Goal: Obtain resource: Download file/media

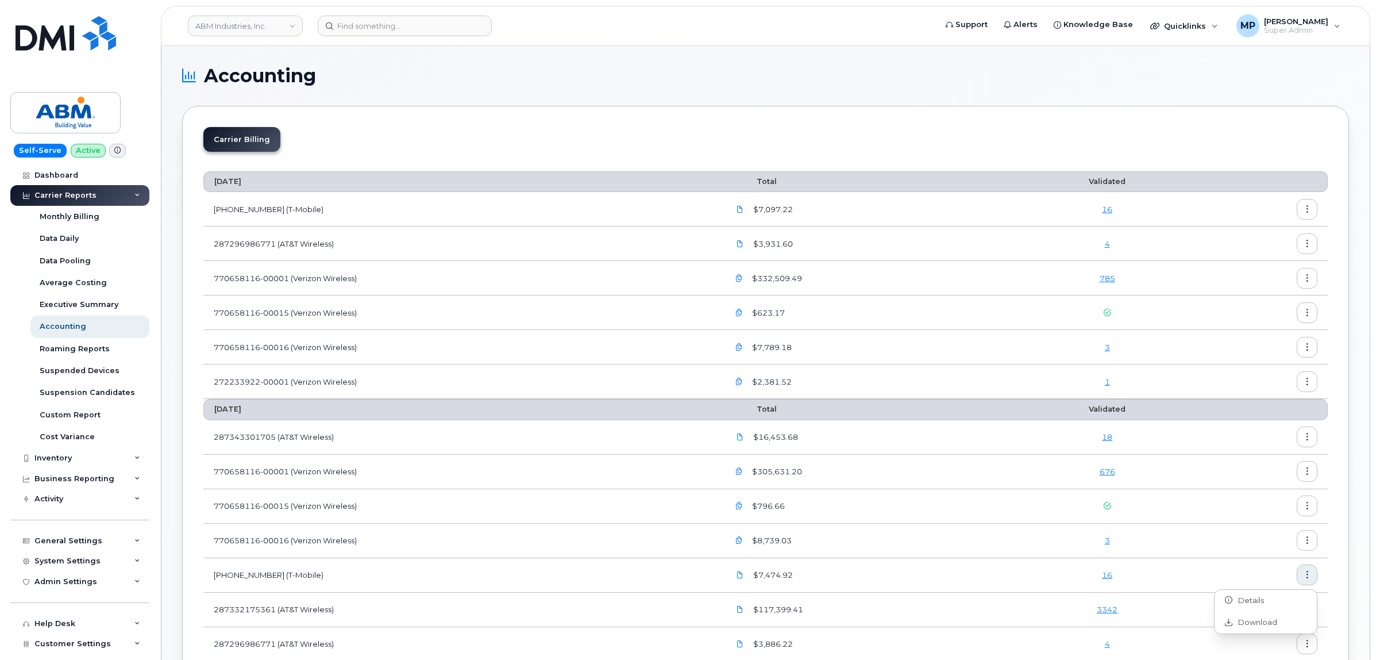
scroll to position [72, 0]
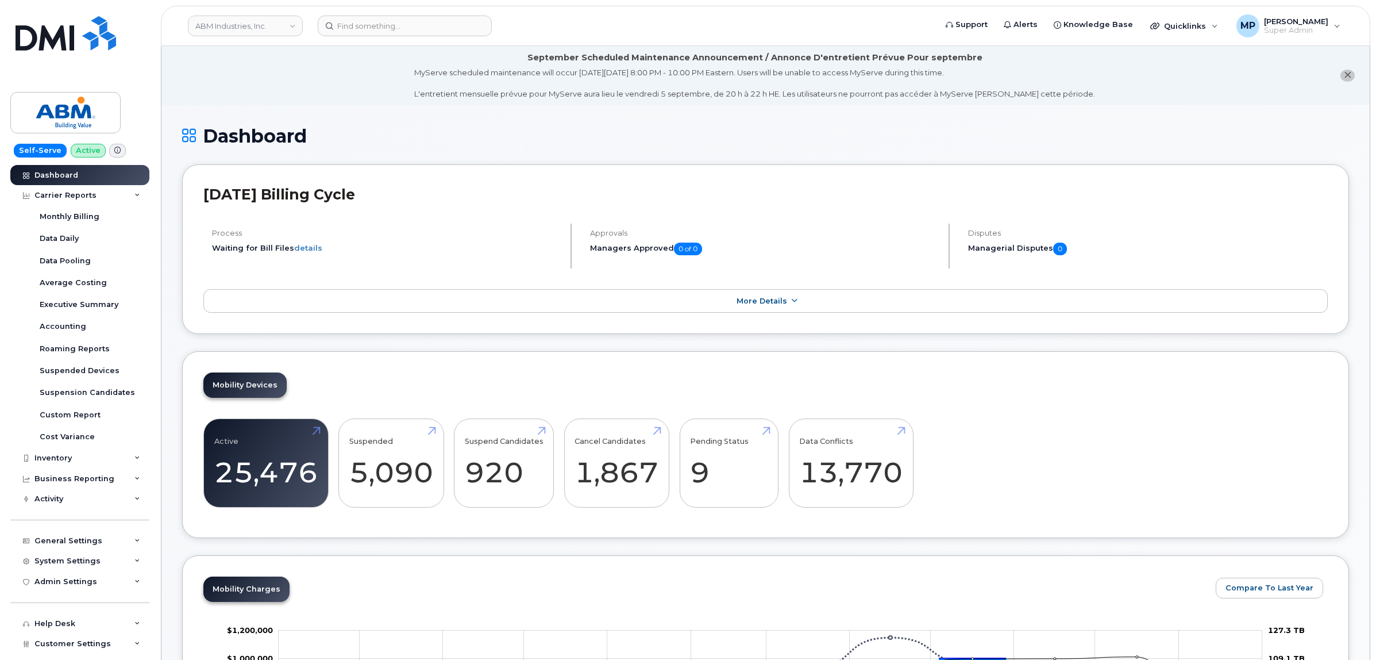
scroll to position [1584, 0]
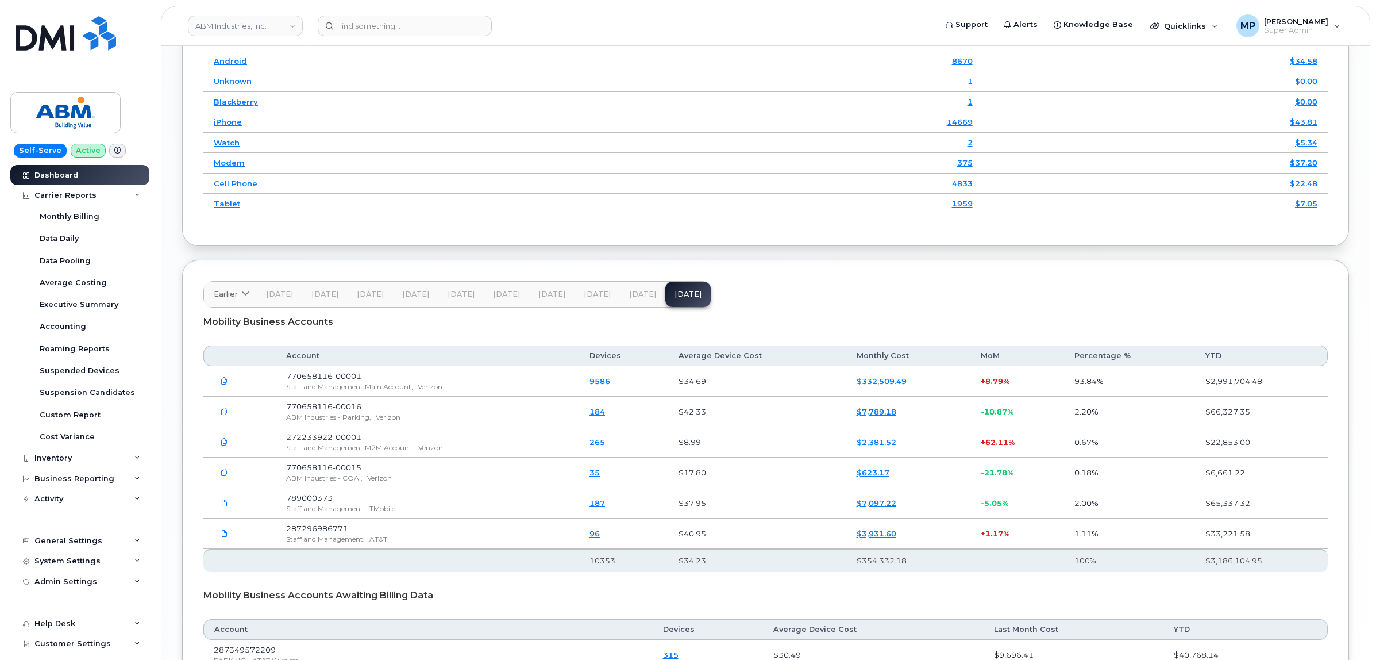
click at [630, 290] on span "Jul 25" at bounding box center [642, 294] width 27 height 9
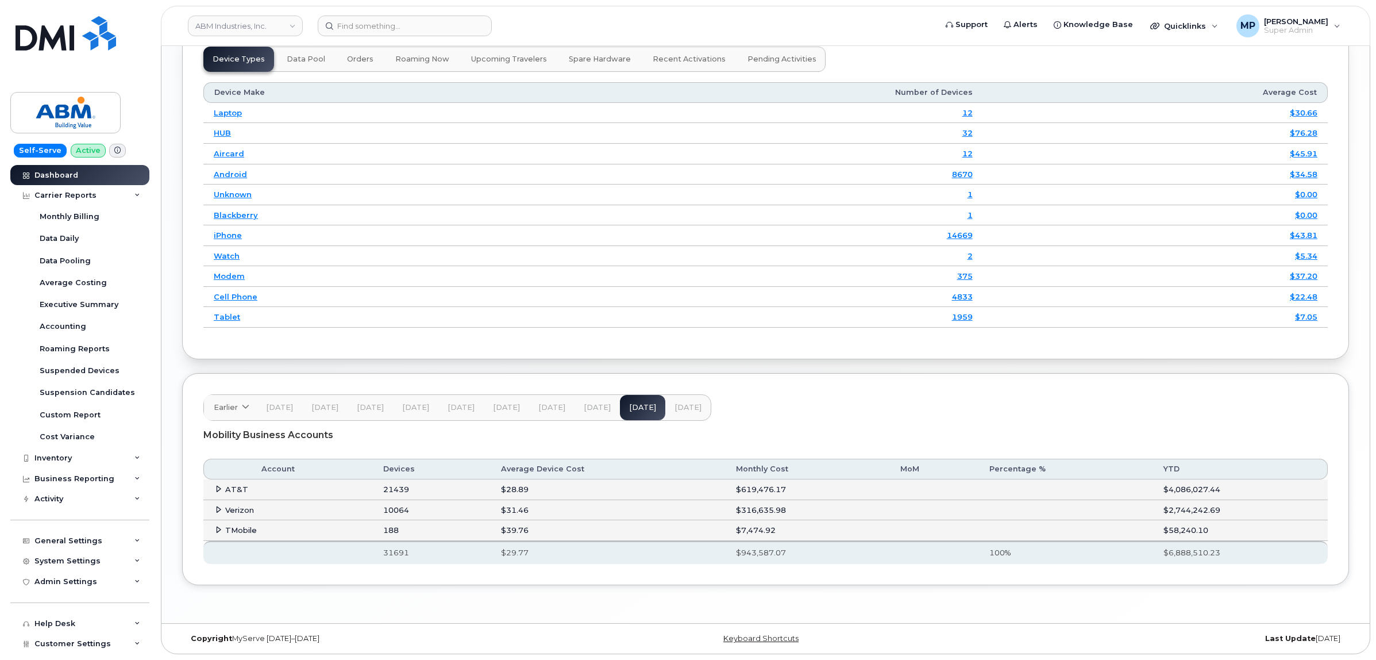
scroll to position [1463, 0]
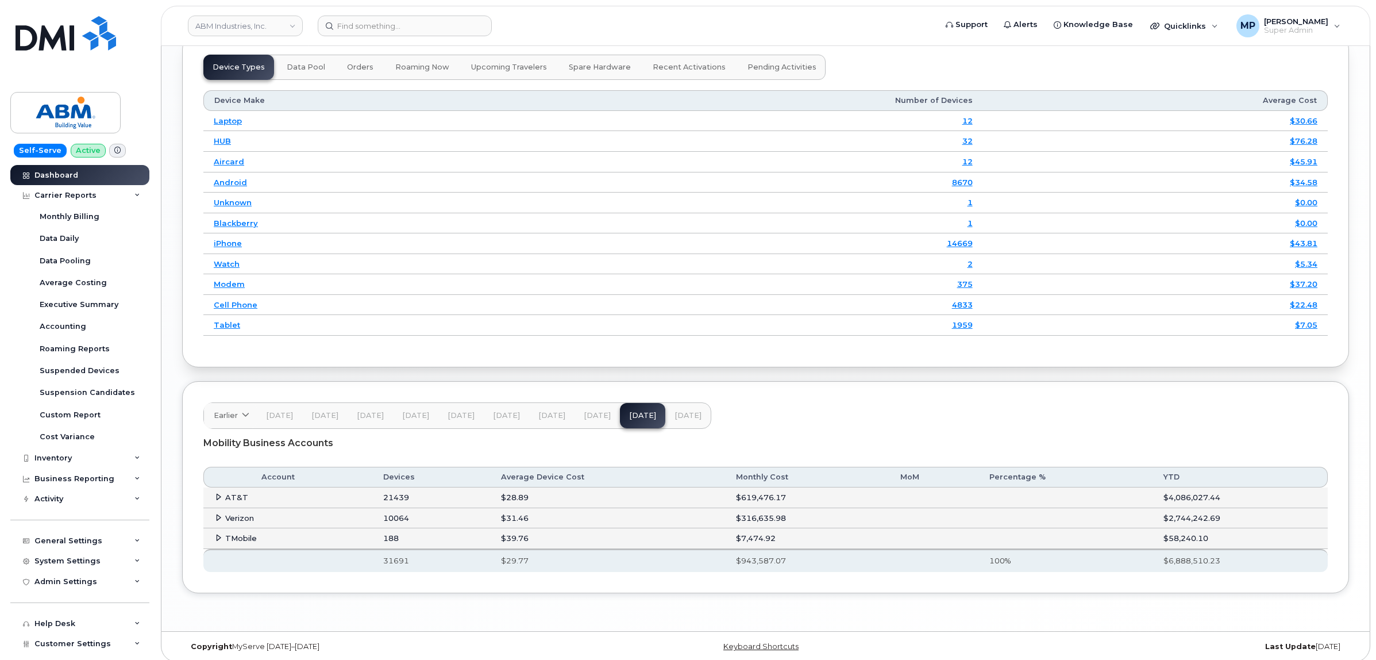
click at [213, 528] on td "TMobile" at bounding box center [288, 538] width 170 height 21
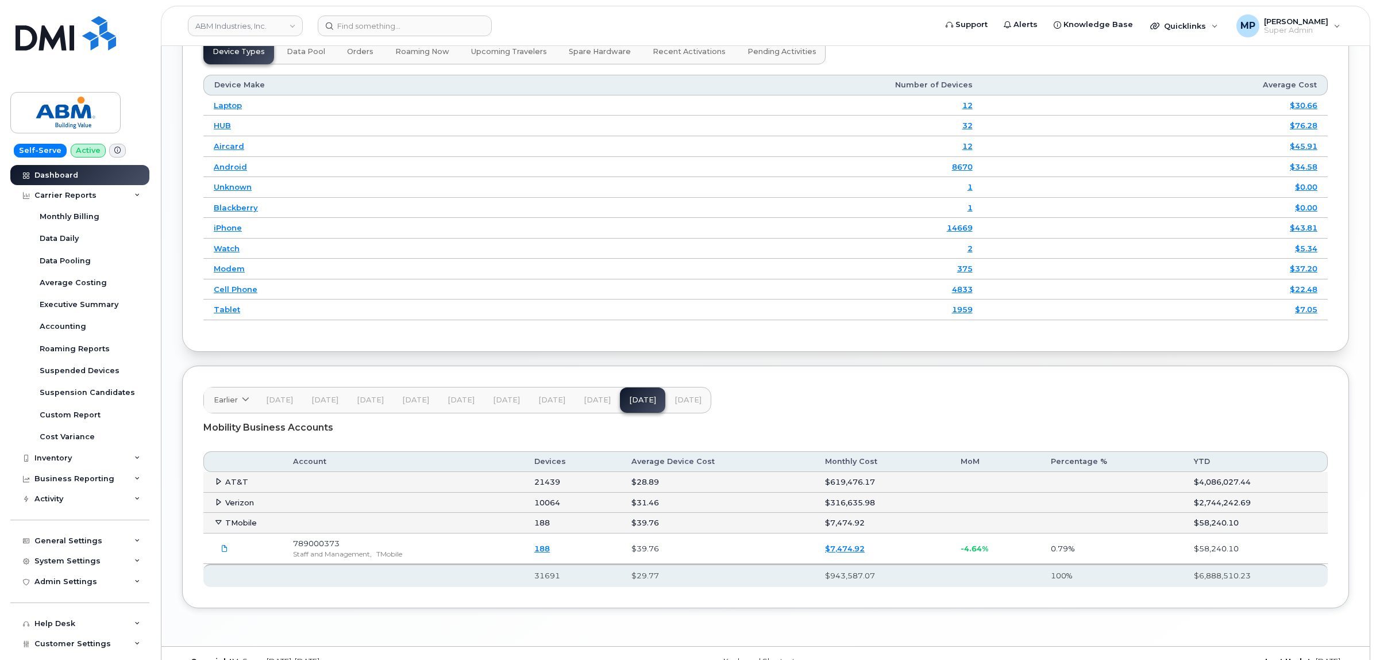
scroll to position [1493, 0]
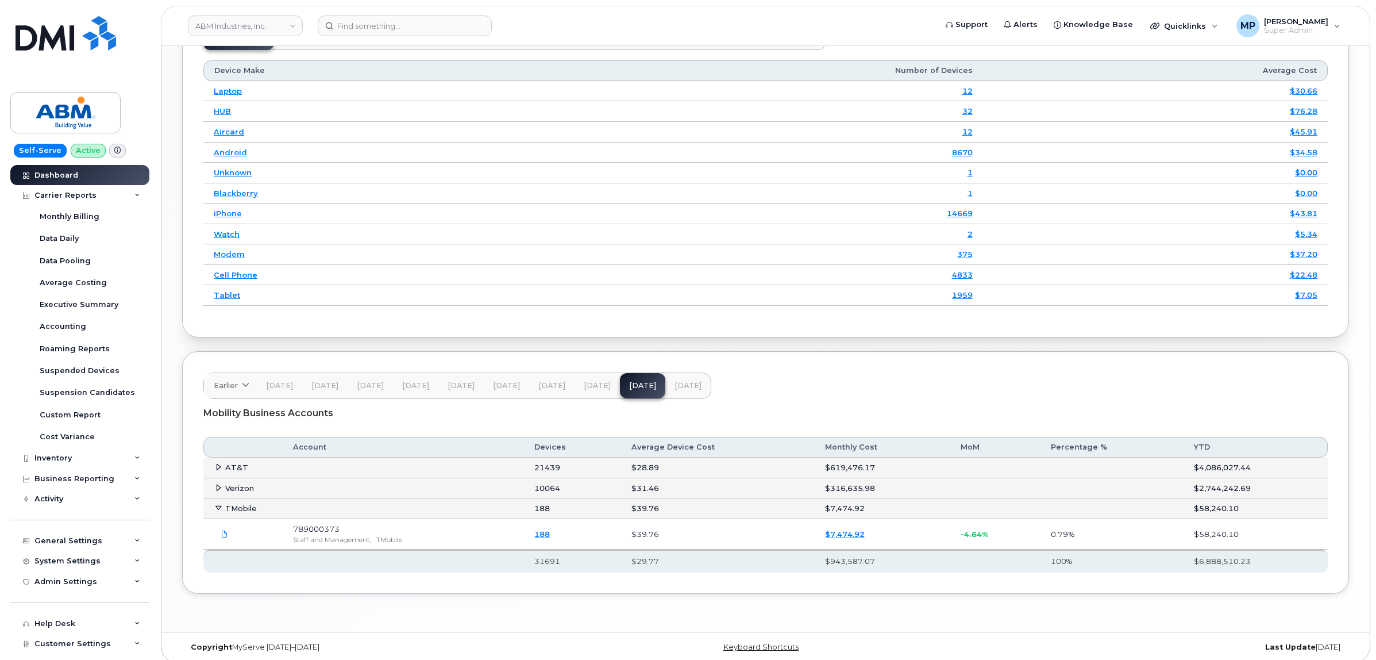
click at [217, 463] on icon at bounding box center [218, 466] width 7 height 7
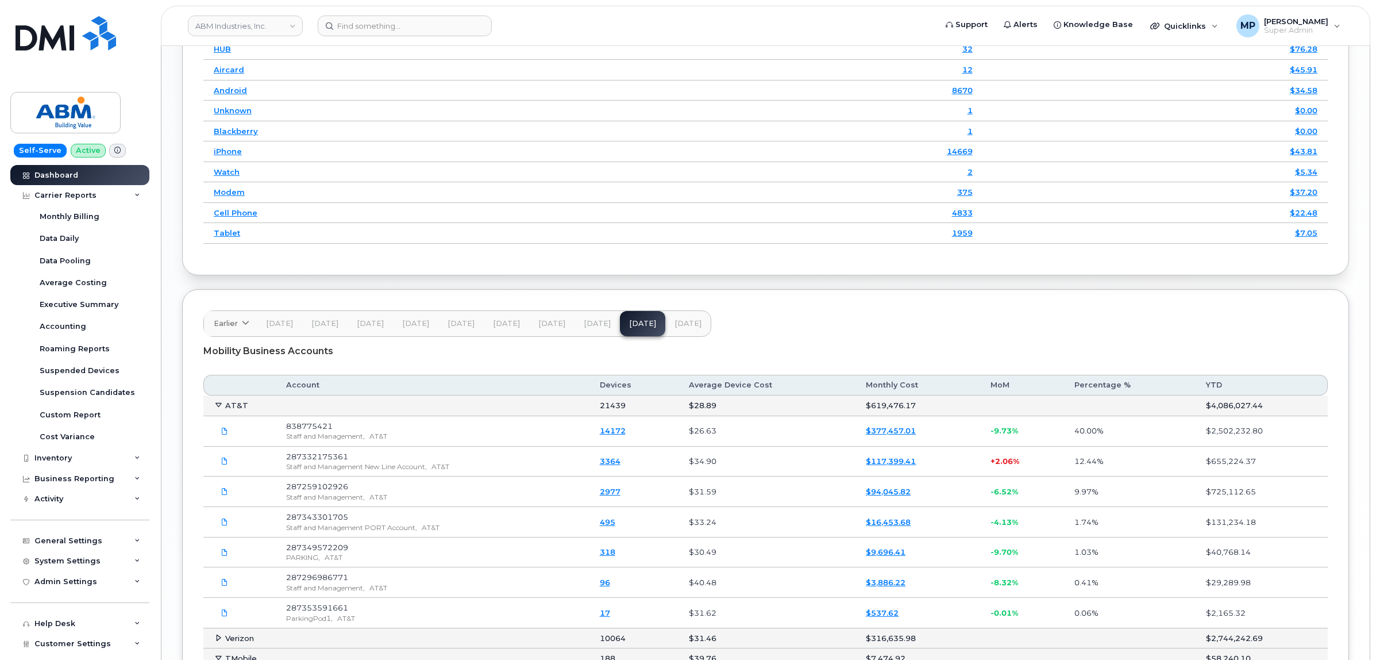
scroll to position [1636, 0]
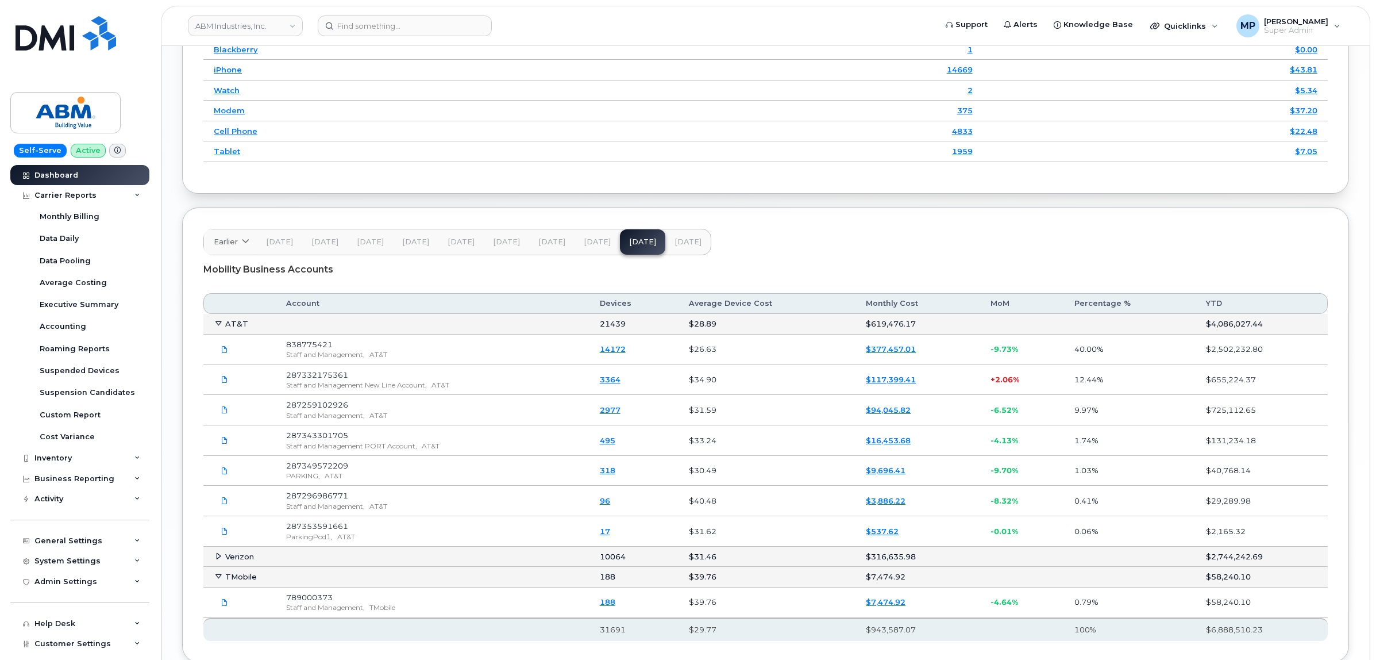
click at [679, 237] on span "Aug 25" at bounding box center [688, 241] width 27 height 9
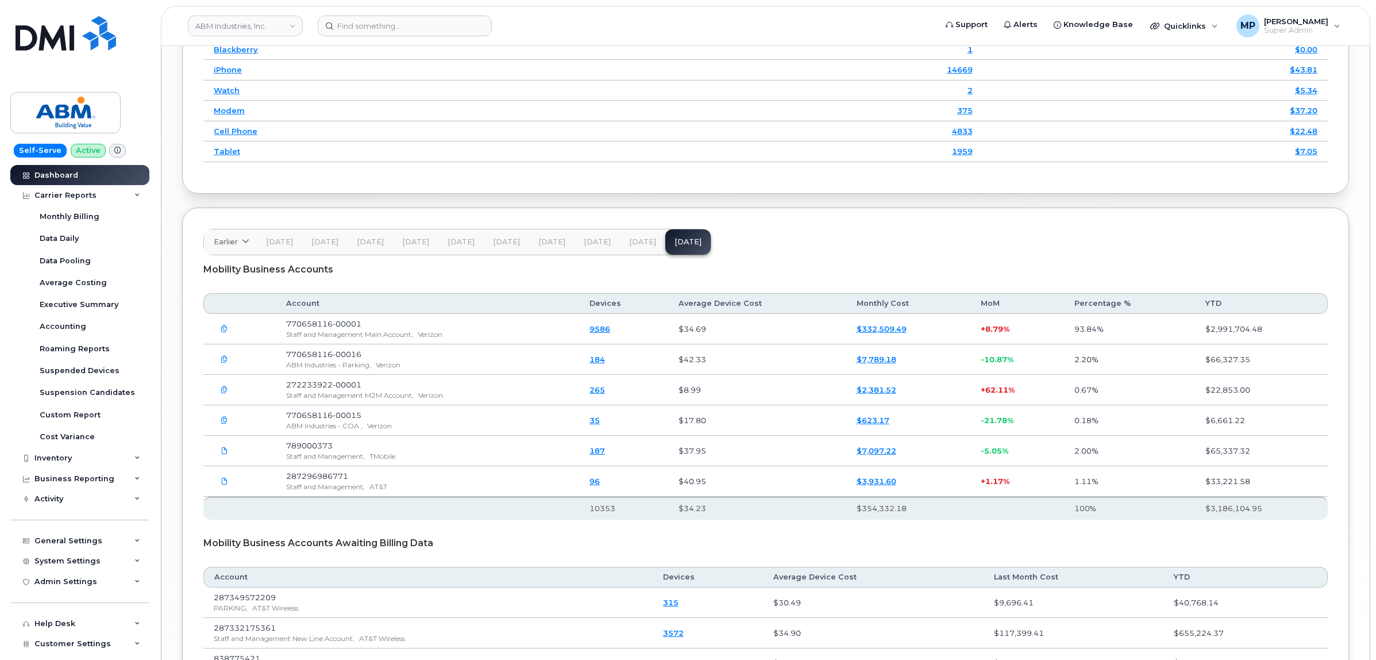
click at [633, 229] on button "Jul 25" at bounding box center [642, 241] width 45 height 25
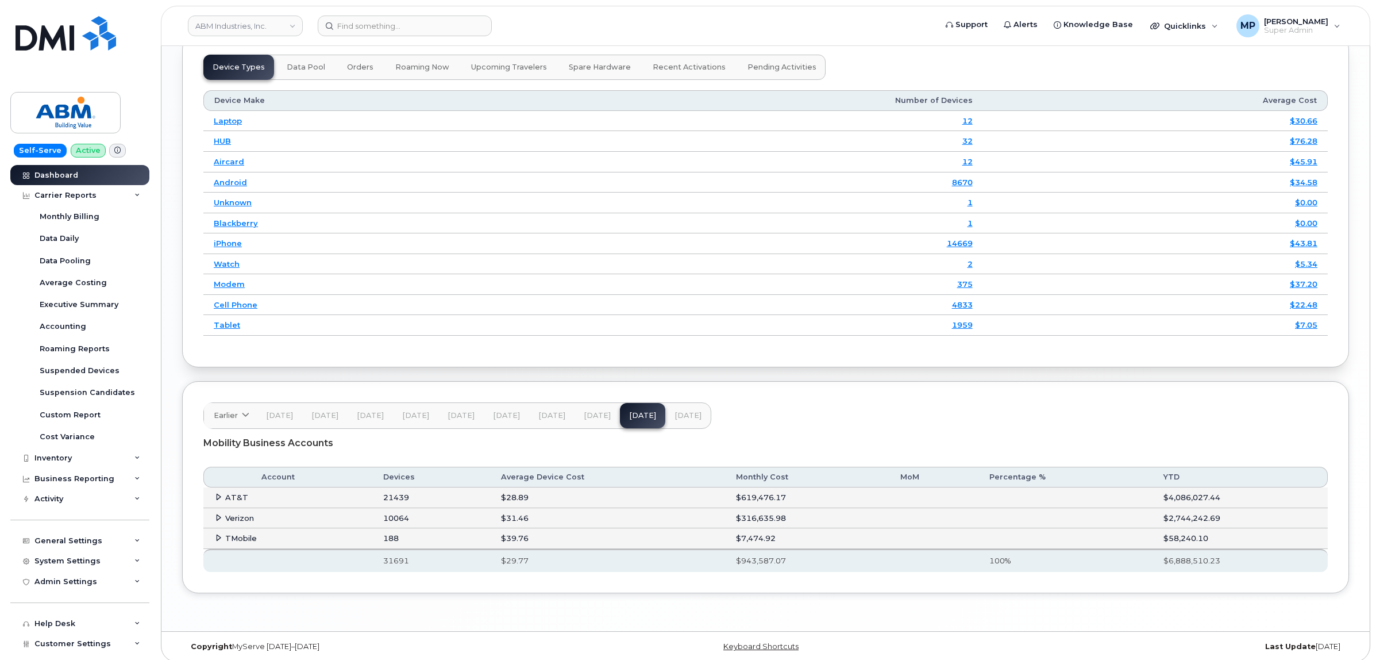
click at [215, 493] on icon at bounding box center [218, 496] width 7 height 7
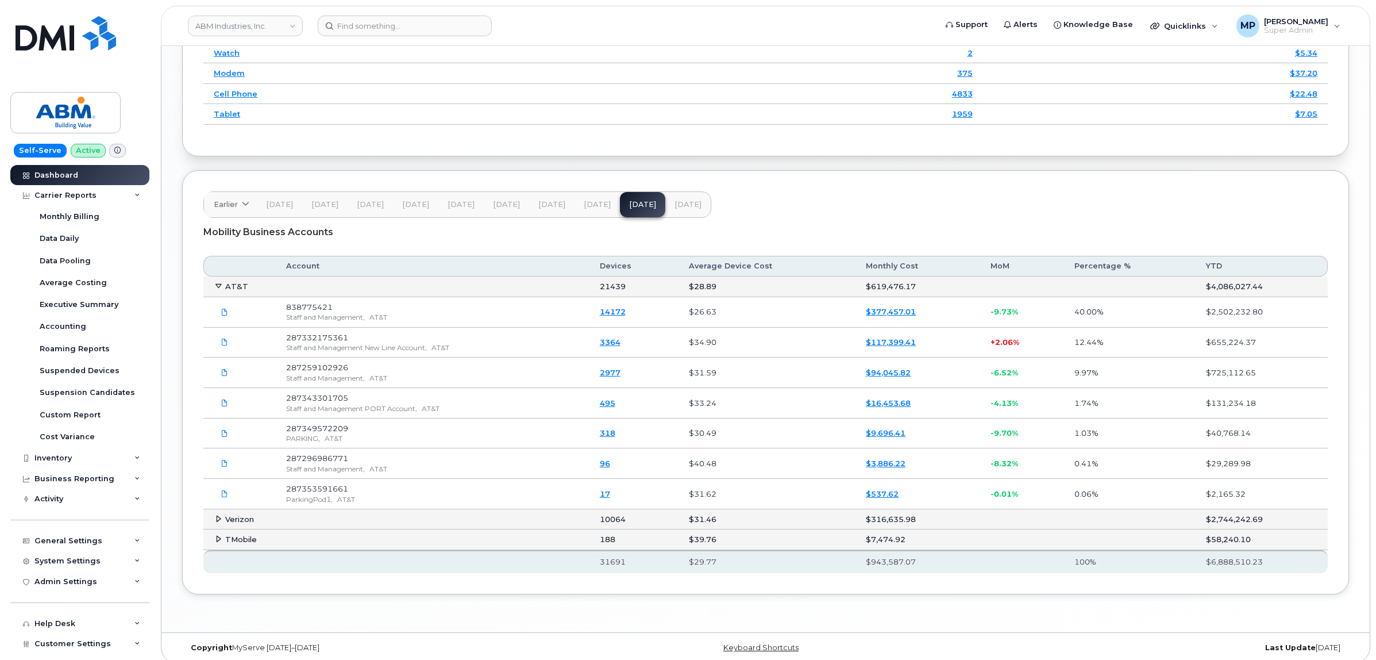
scroll to position [1675, 0]
click at [923, 361] on td "$94,045.82" at bounding box center [918, 371] width 124 height 30
click at [691, 198] on span "Aug 25" at bounding box center [688, 202] width 27 height 9
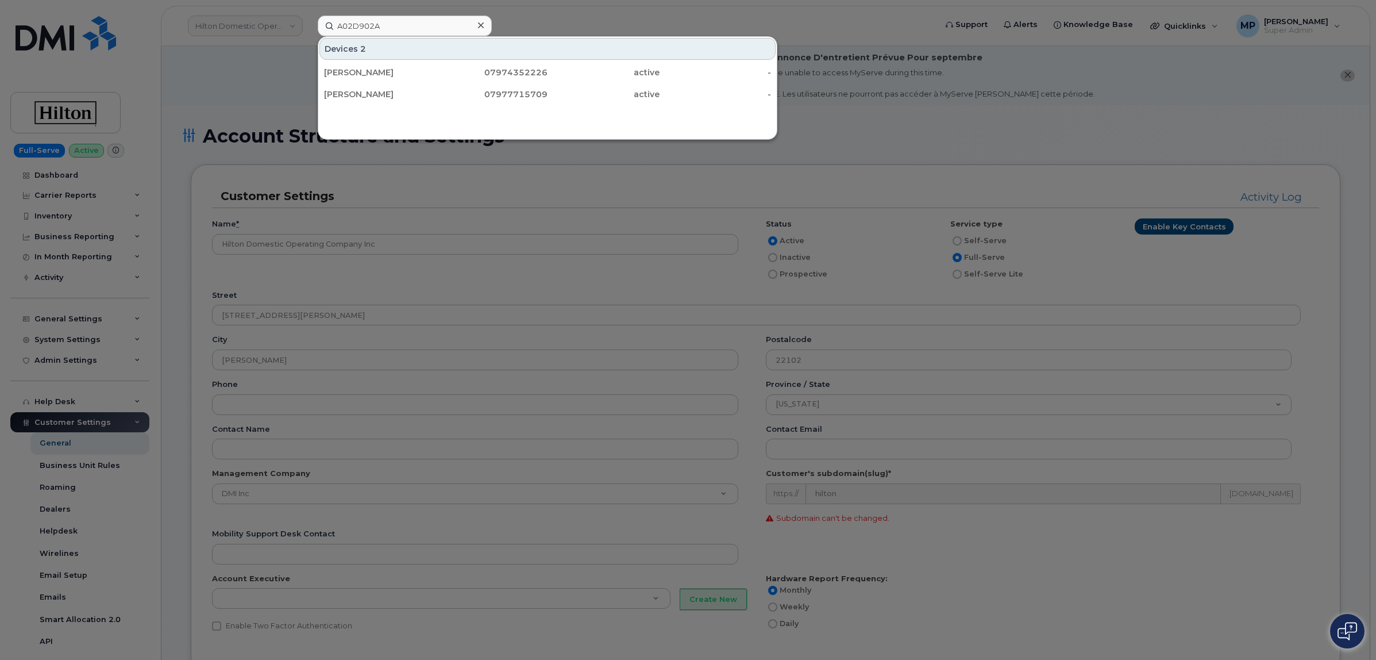
scroll to position [1652, 0]
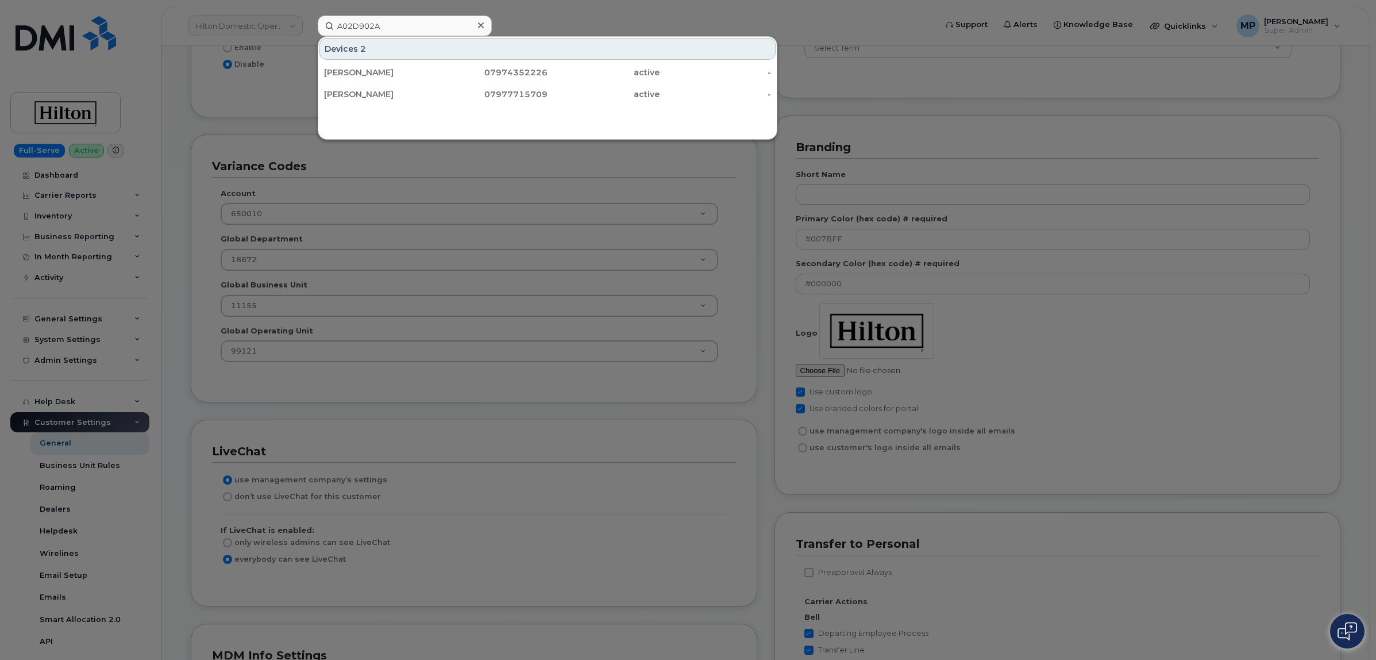
click at [375, 23] on input "A02D902A" at bounding box center [405, 26] width 174 height 21
click at [366, 20] on input "A02D902A" at bounding box center [405, 26] width 174 height 21
click at [365, 20] on input "A02D902A" at bounding box center [405, 26] width 174 height 21
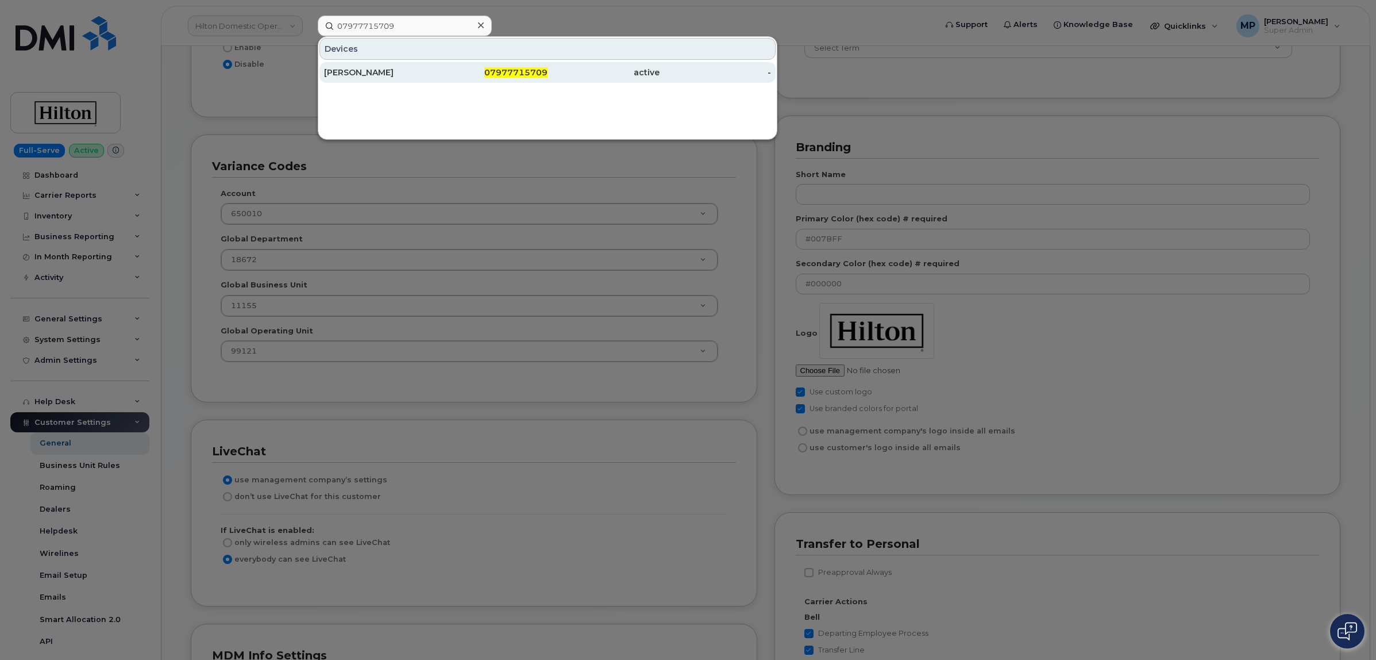
type input "07977715709"
click at [349, 70] on div "George Carter" at bounding box center [380, 72] width 112 height 11
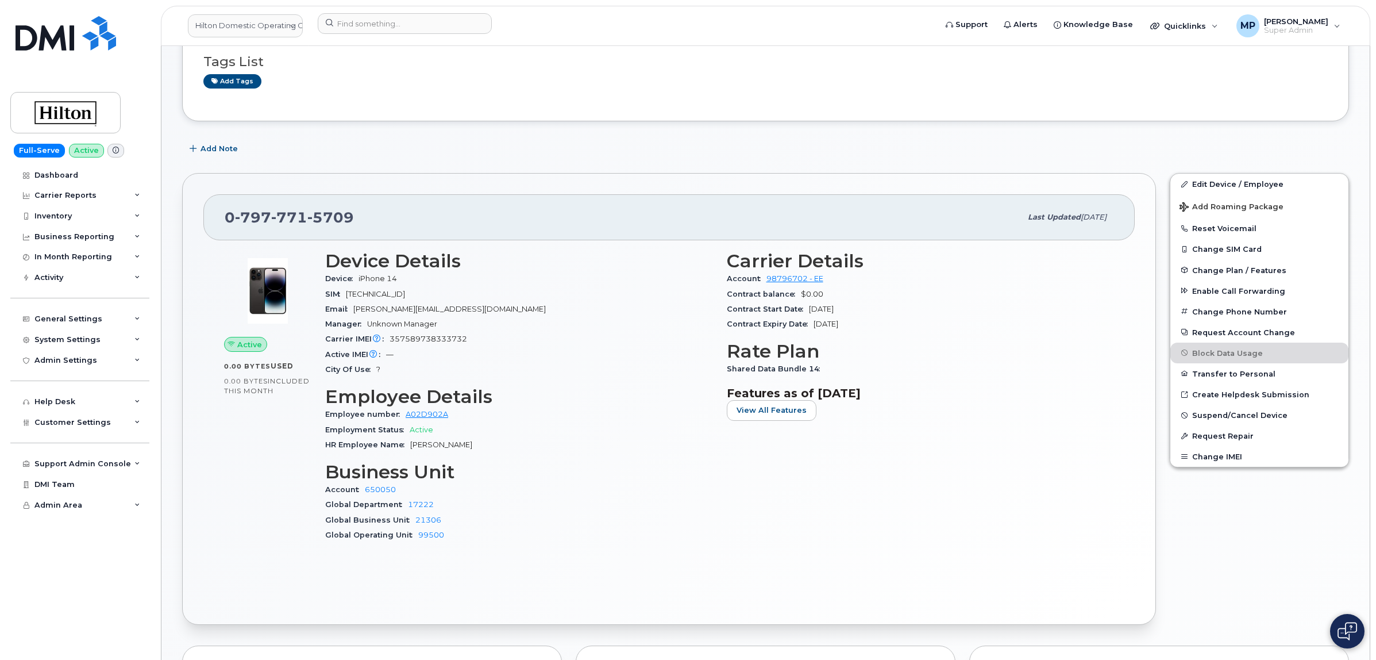
scroll to position [287, 0]
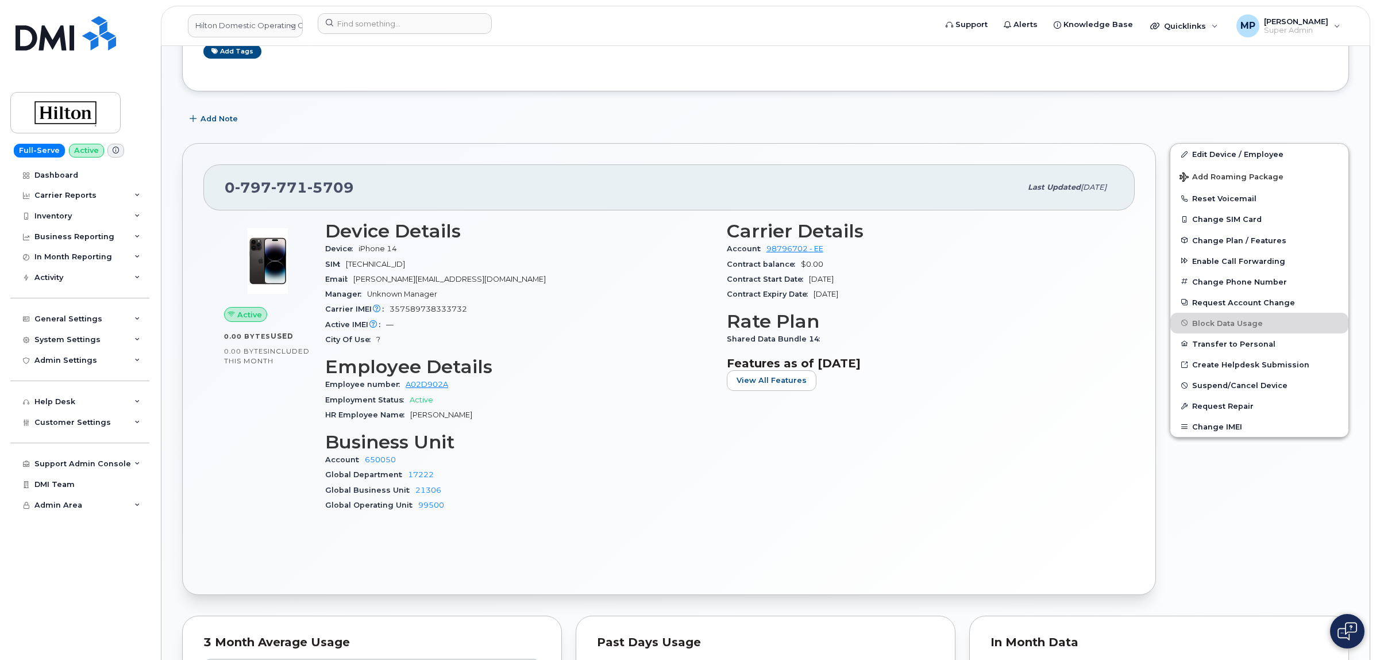
click at [440, 309] on span "357589738333732" at bounding box center [429, 309] width 78 height 9
copy span "357589738333732"
drag, startPoint x: 450, startPoint y: 390, endPoint x: 406, endPoint y: 391, distance: 44.3
click at [406, 391] on div "Employee number A02D902A" at bounding box center [519, 384] width 388 height 15
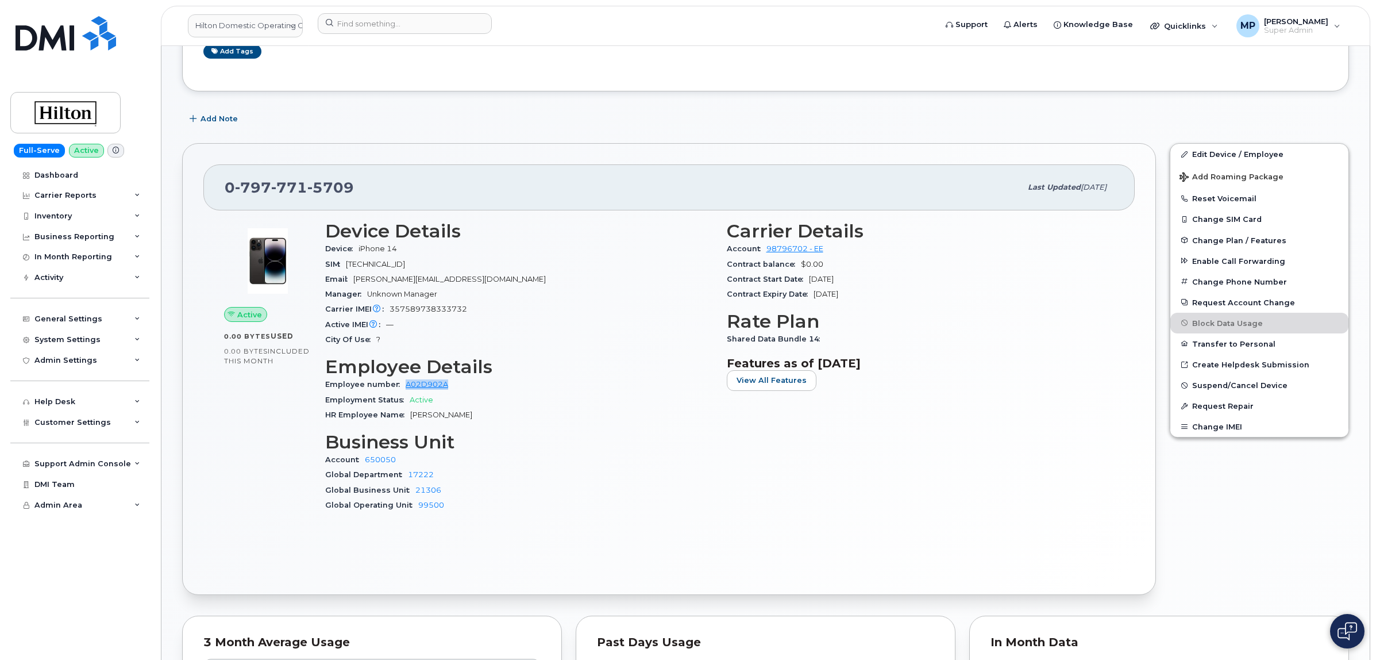
copy link "A02D902A"
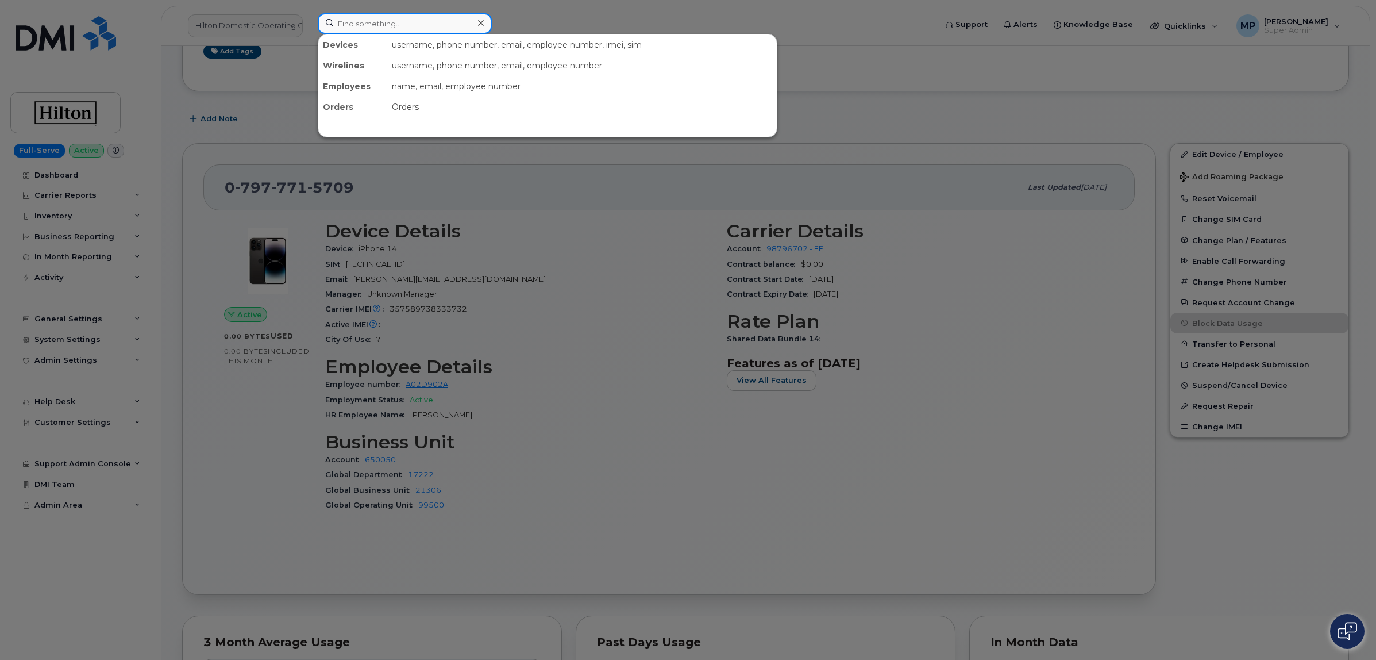
paste input "07483459255"
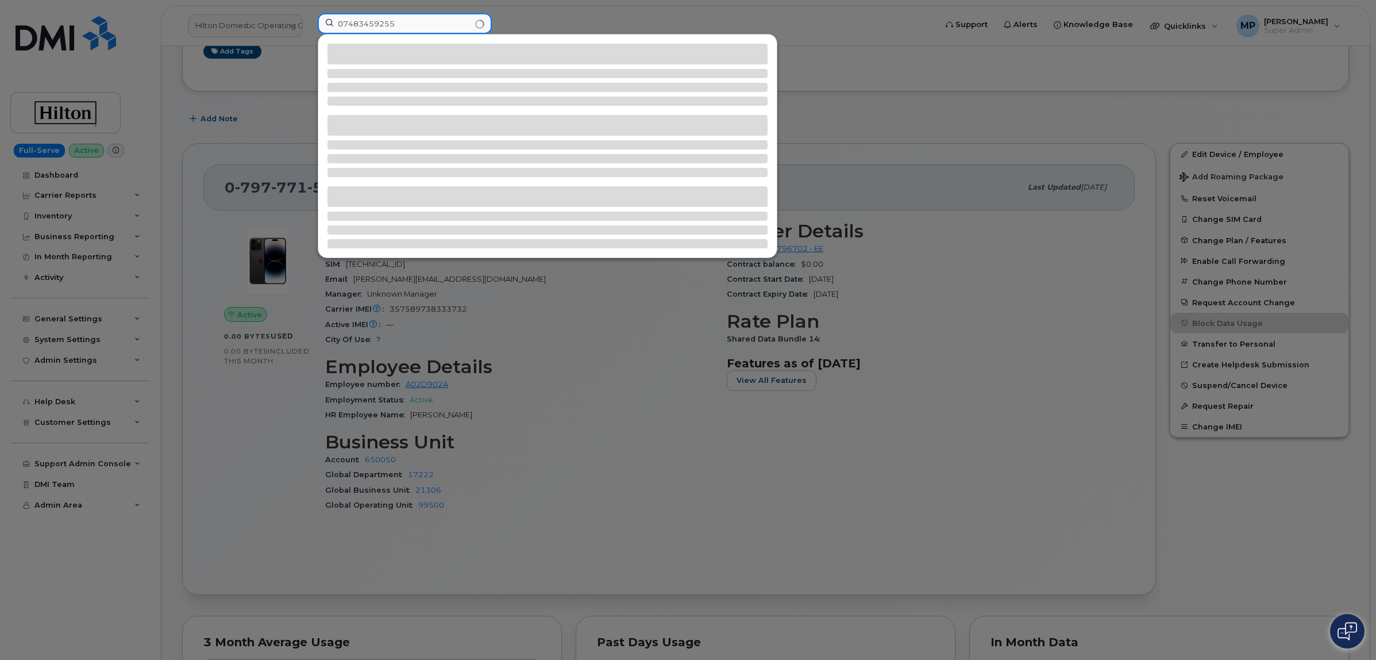
type input "07483459255"
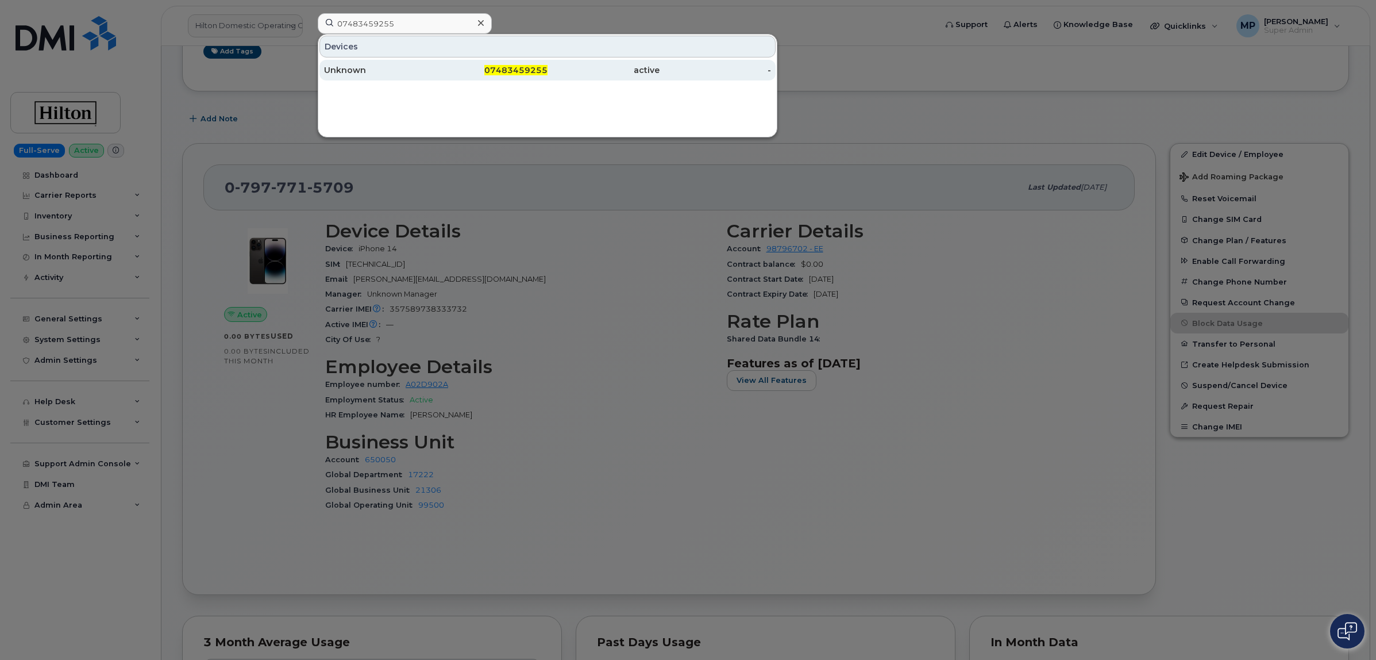
click at [403, 67] on div "Unknown" at bounding box center [380, 69] width 112 height 11
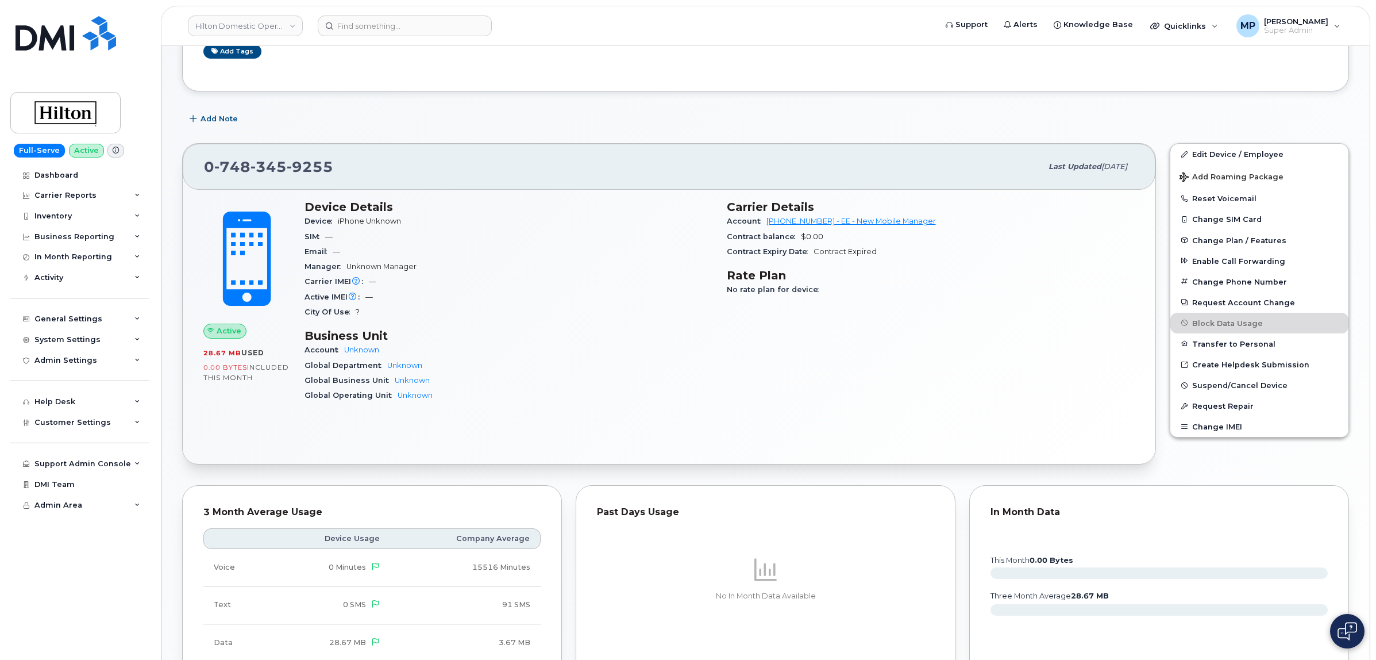
scroll to position [157, 0]
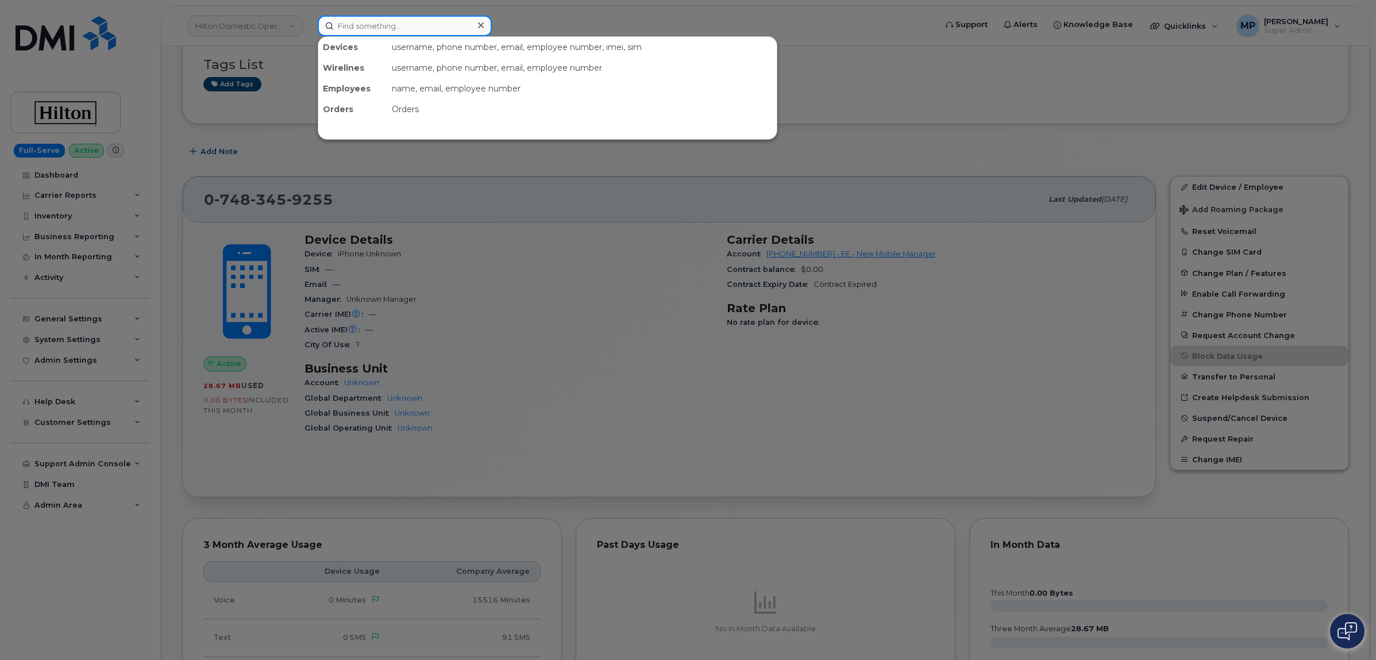
paste input "07811944576"
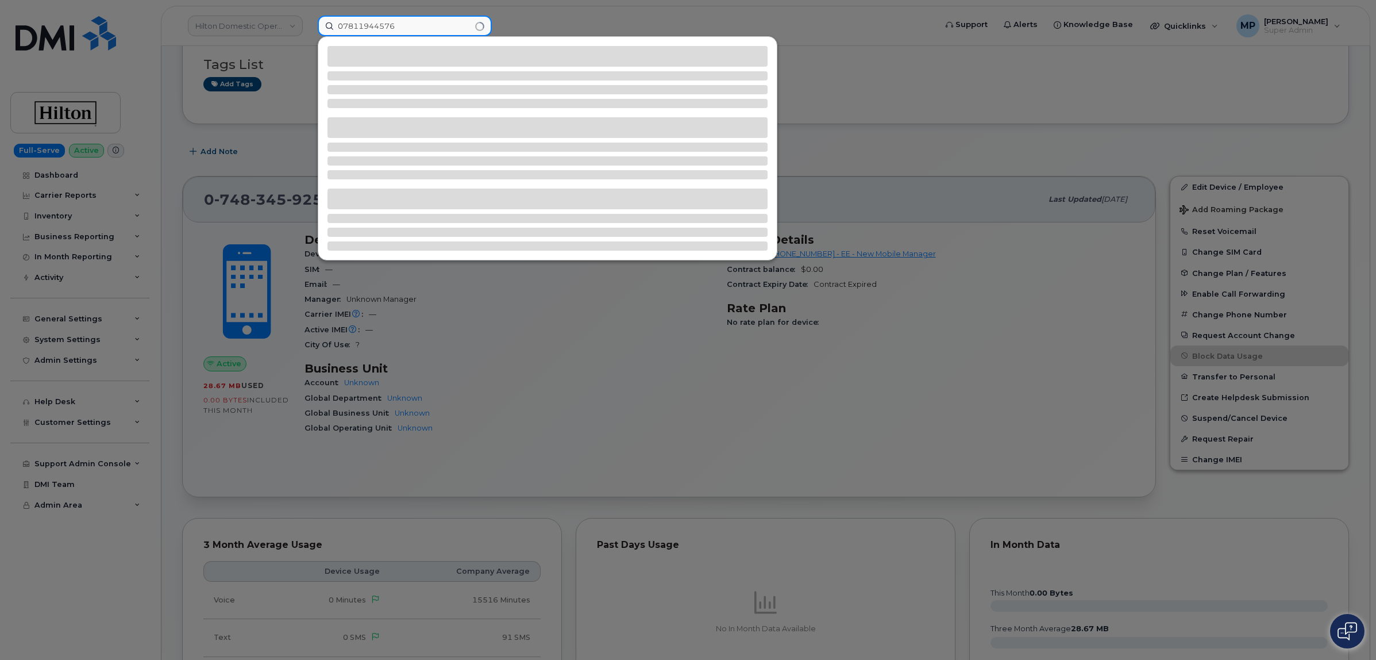
type input "07811944576"
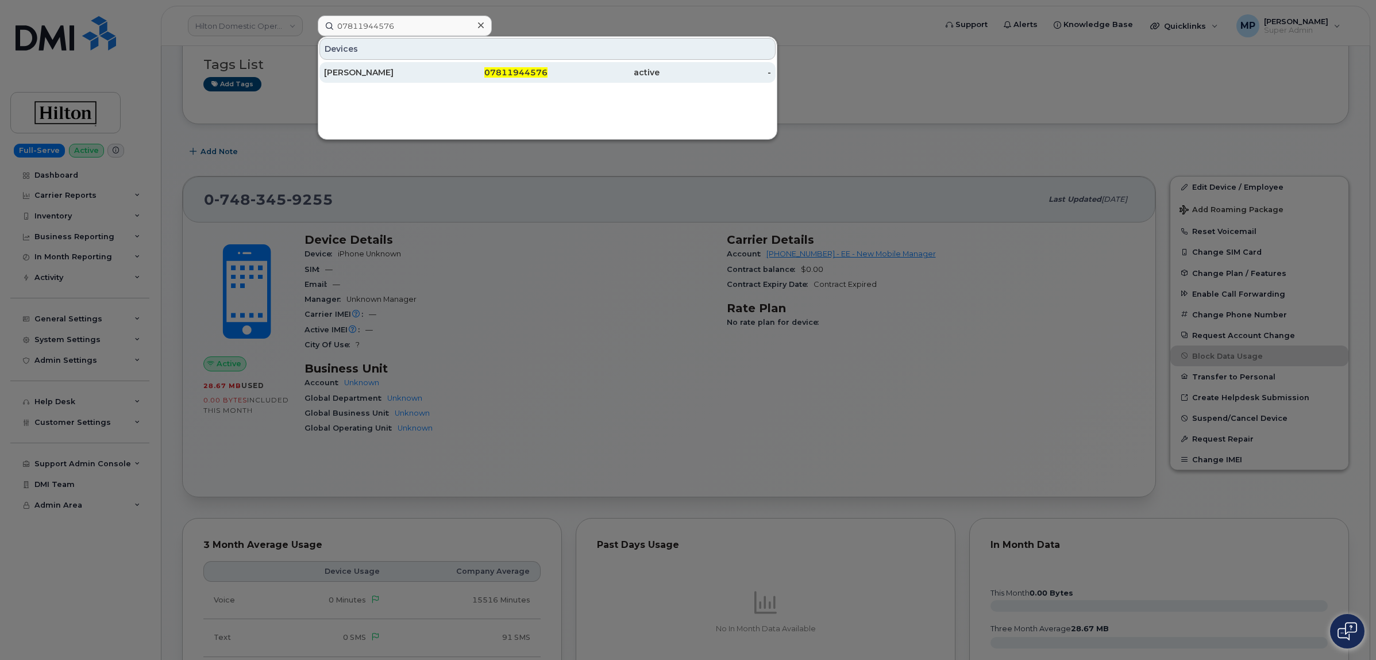
click at [355, 76] on div "[PERSON_NAME]" at bounding box center [380, 72] width 112 height 11
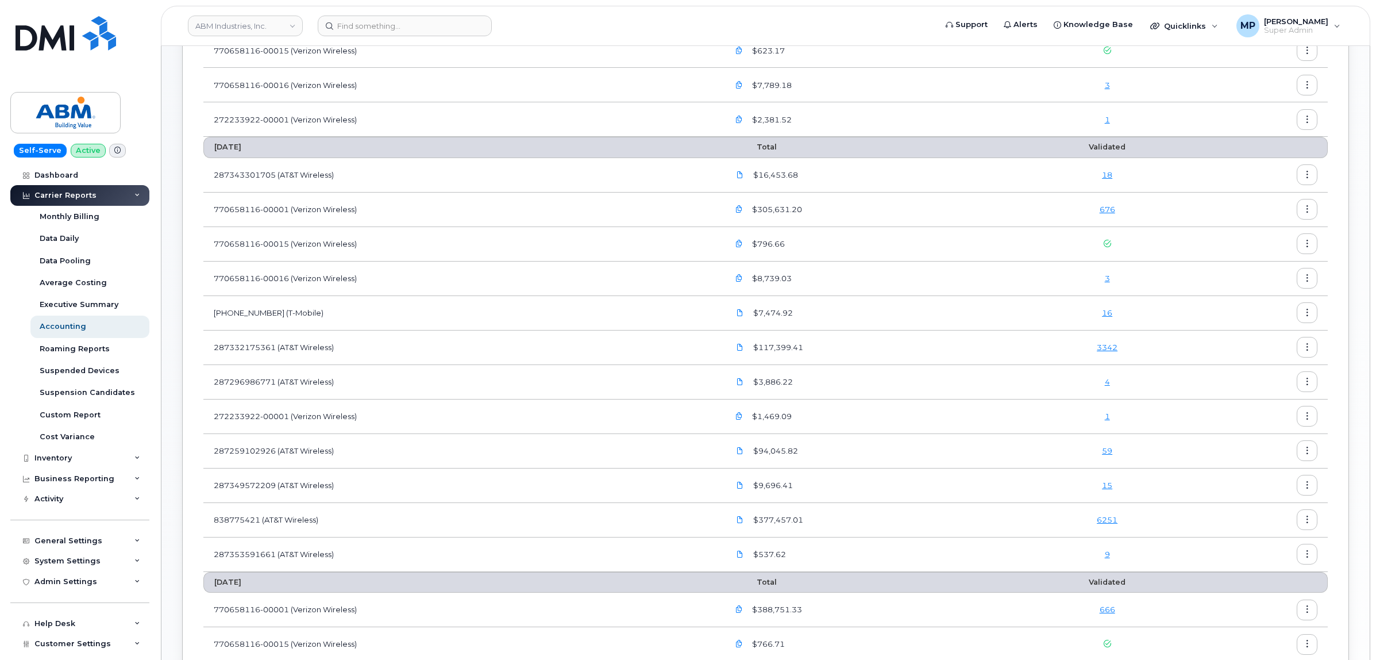
scroll to position [287, 0]
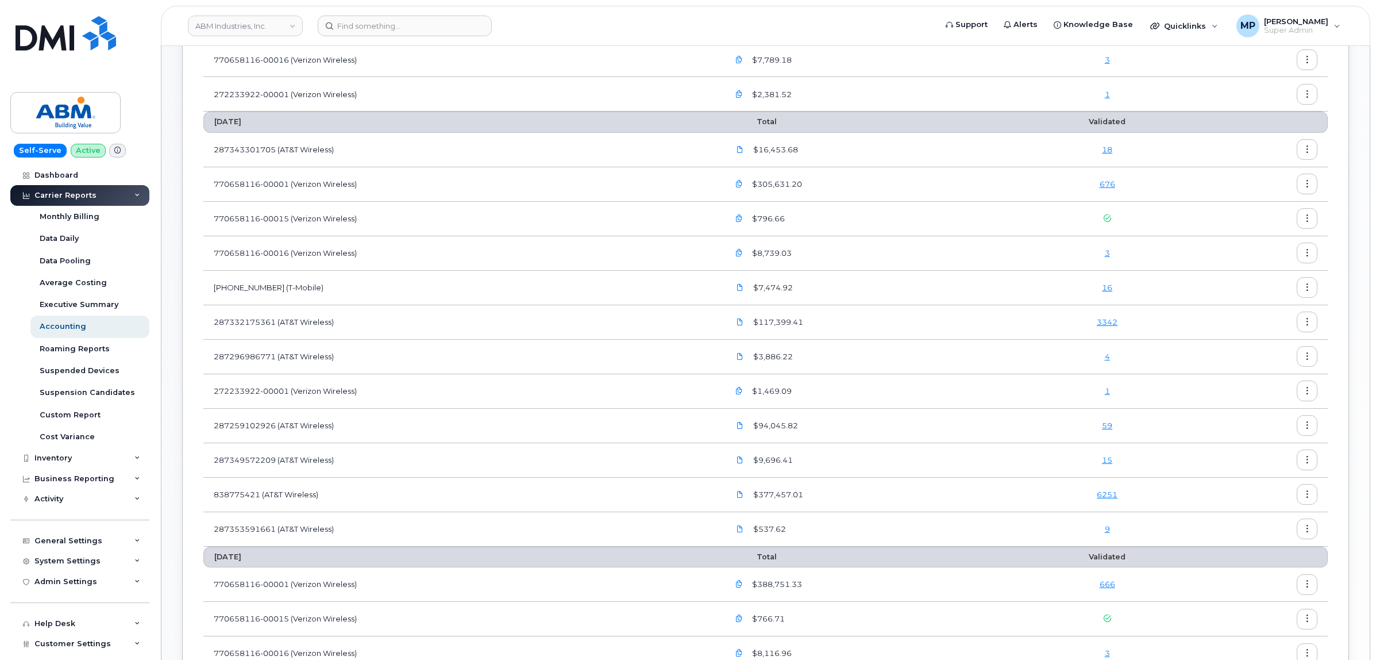
click at [1306, 426] on icon "button" at bounding box center [1307, 425] width 7 height 7
click at [1263, 468] on span "Download" at bounding box center [1255, 473] width 45 height 10
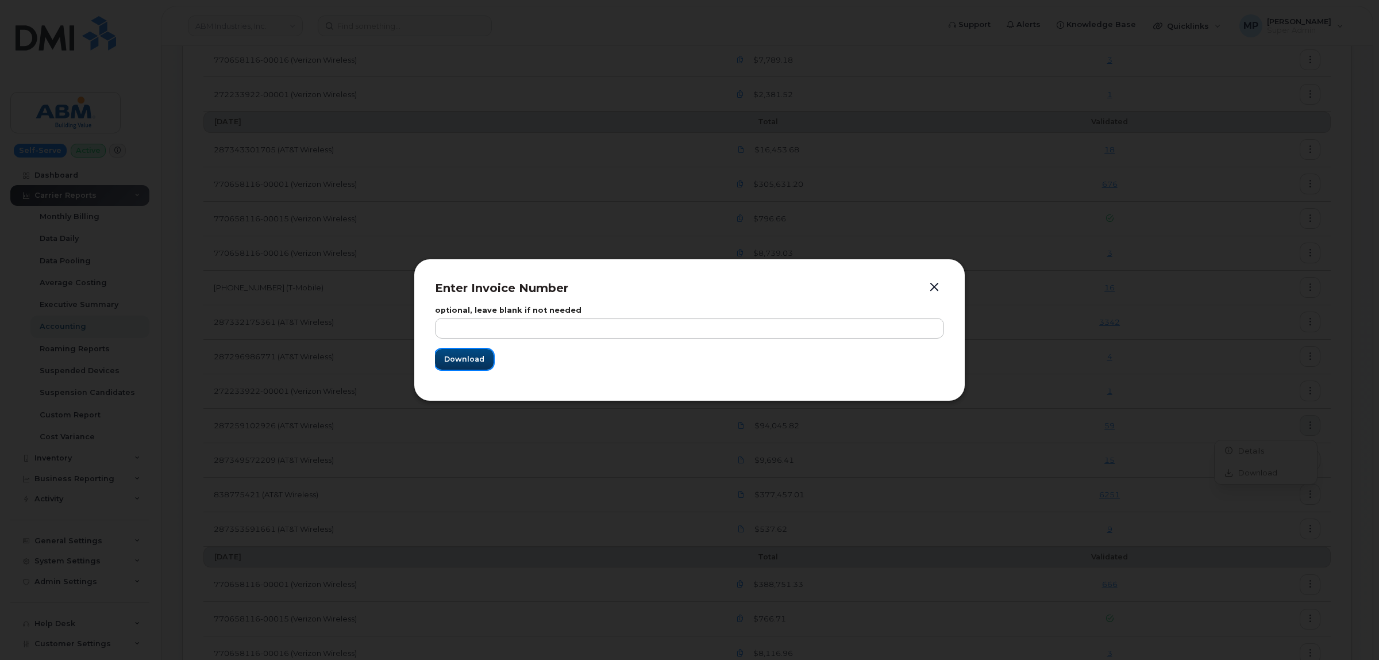
click at [472, 362] on span "Download" at bounding box center [464, 358] width 40 height 11
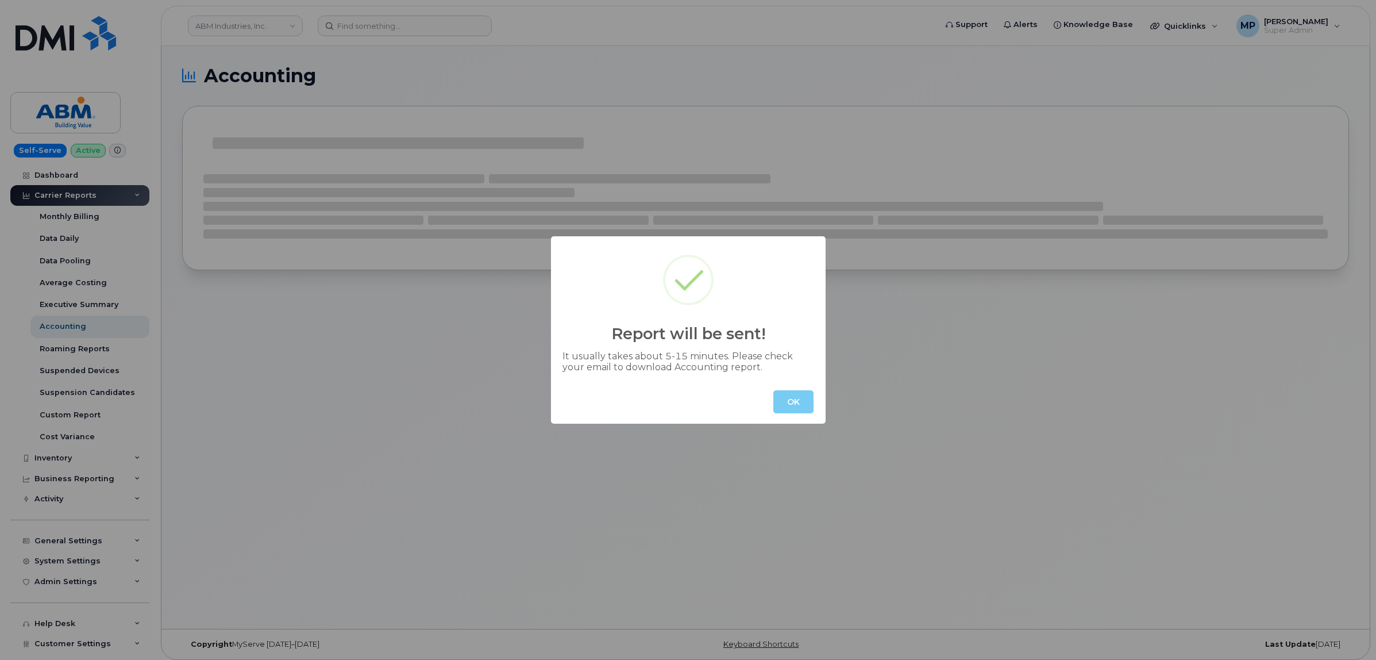
click at [783, 398] on button "OK" at bounding box center [794, 401] width 40 height 23
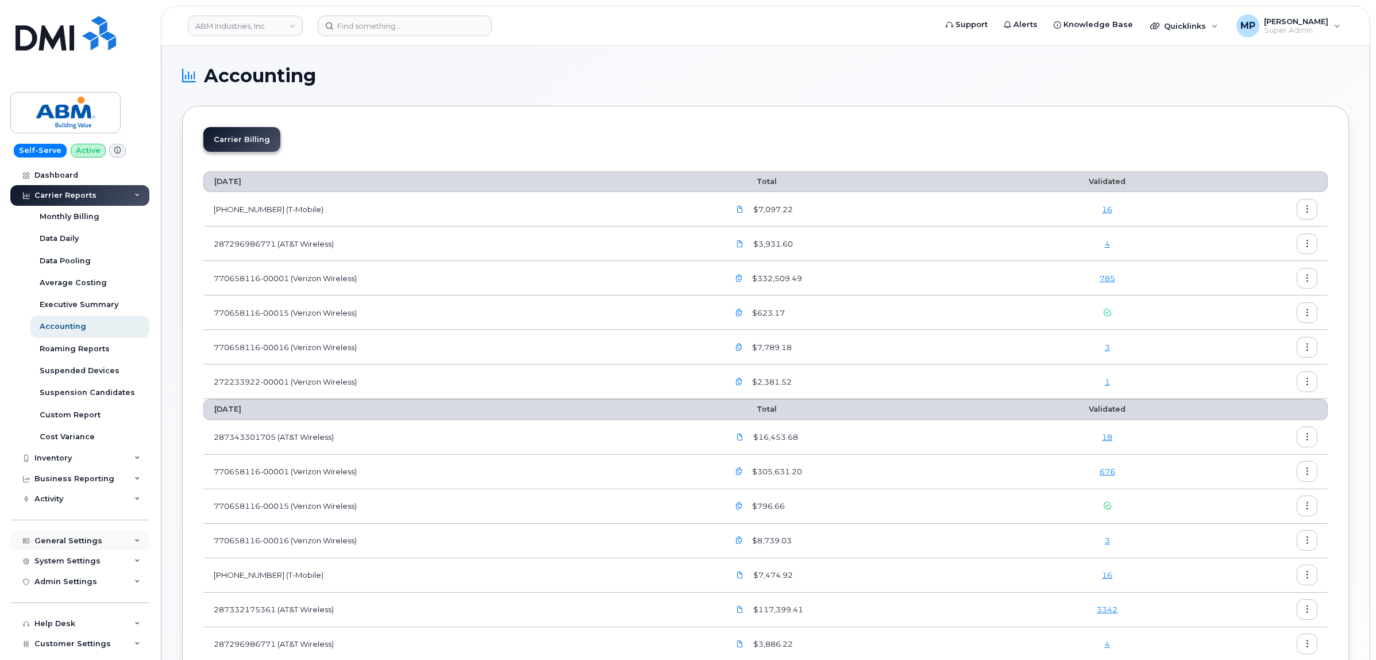
drag, startPoint x: 67, startPoint y: 550, endPoint x: 73, endPoint y: 541, distance: 10.4
click at [67, 550] on div "General Settings" at bounding box center [79, 540] width 139 height 21
click at [50, 544] on div "General Settings" at bounding box center [68, 540] width 68 height 9
click at [59, 648] on span "Customer Settings" at bounding box center [72, 643] width 76 height 9
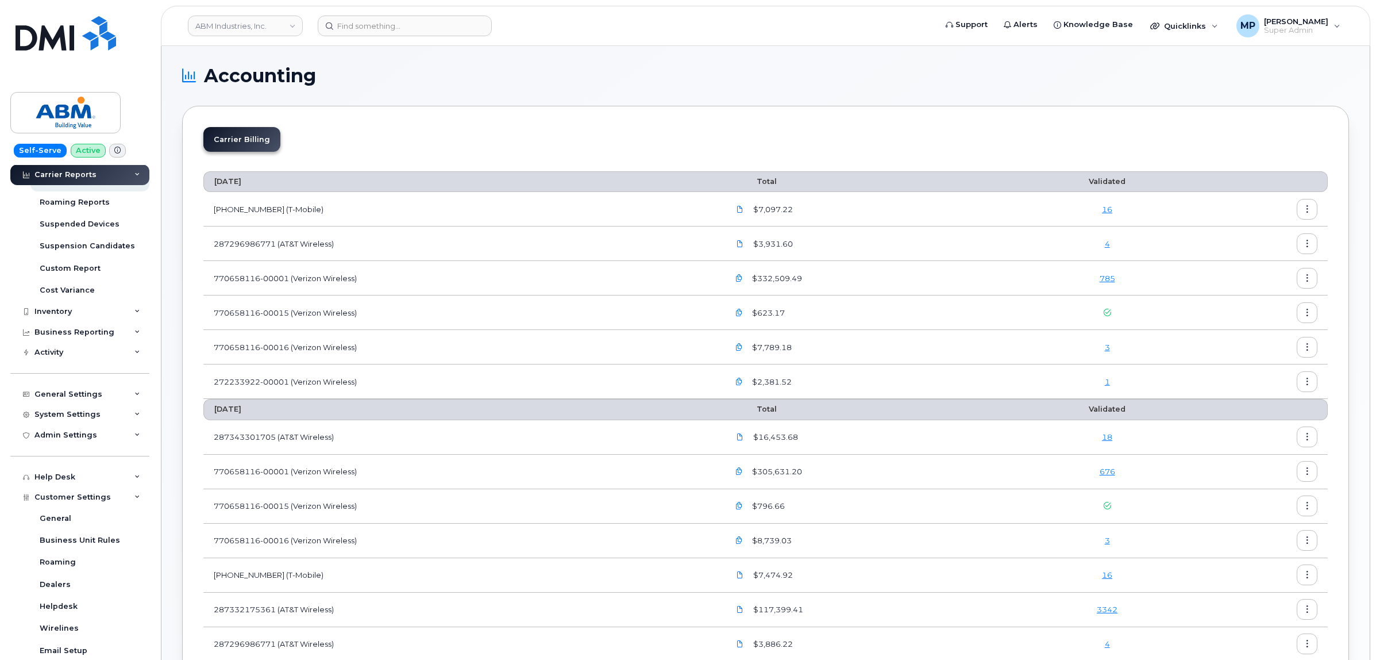
scroll to position [287, 0]
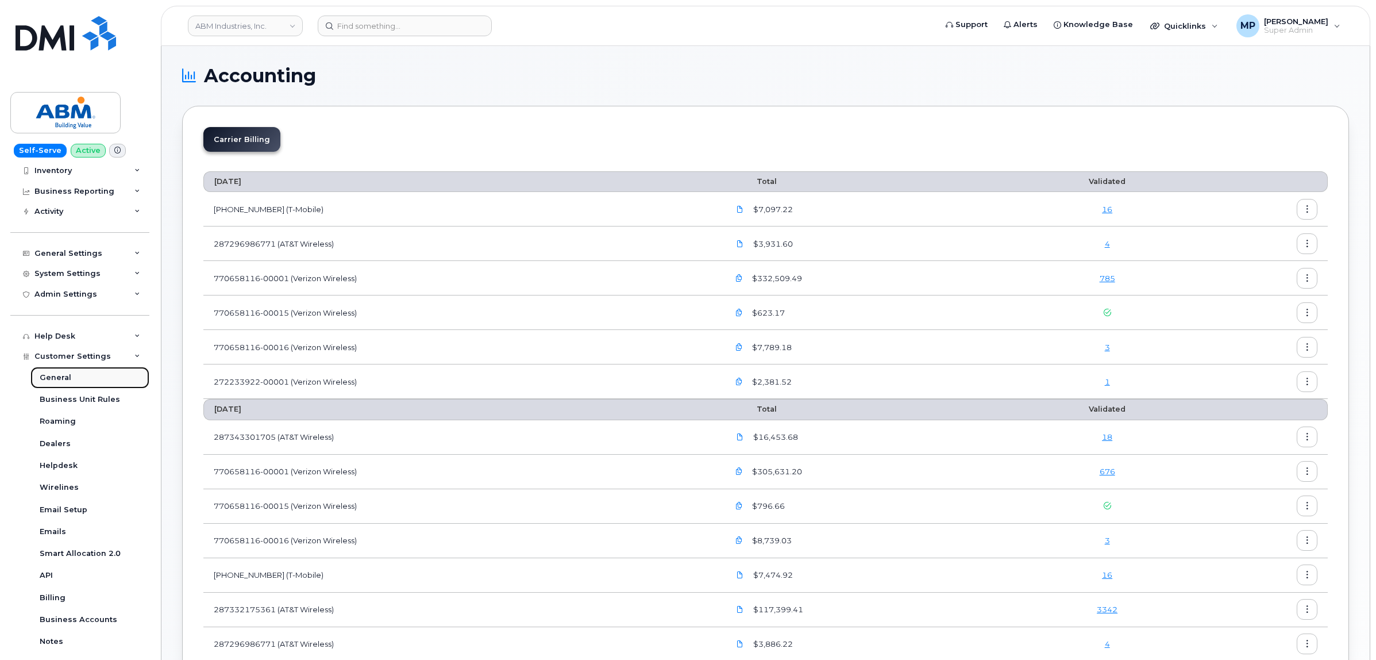
click at [63, 378] on div "General" at bounding box center [56, 377] width 32 height 10
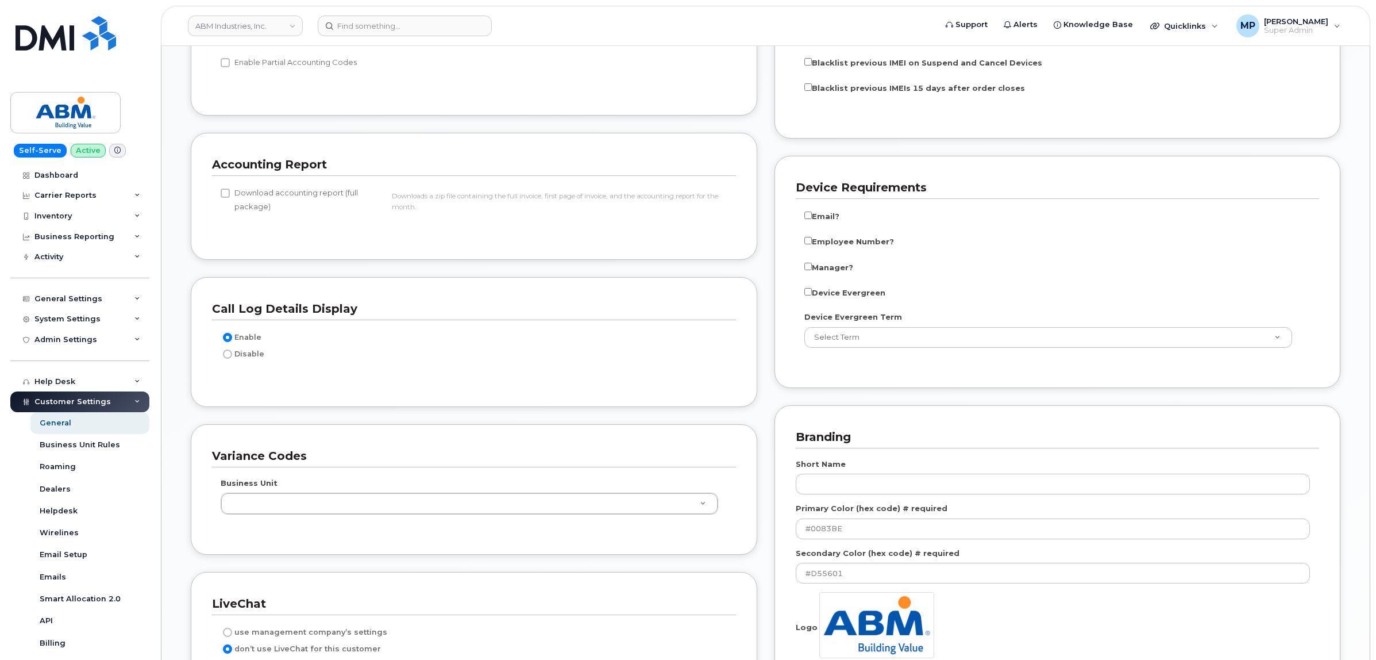
scroll to position [1365, 0]
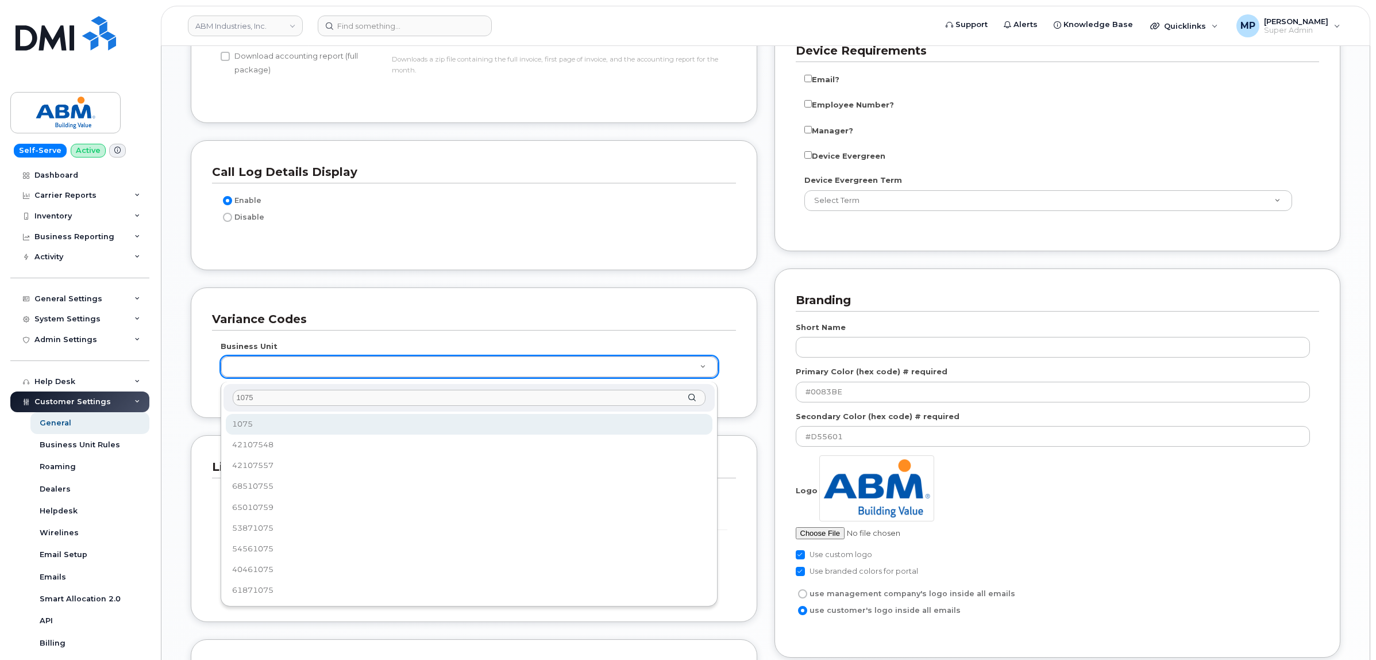
type input "1075"
type input "22287001"
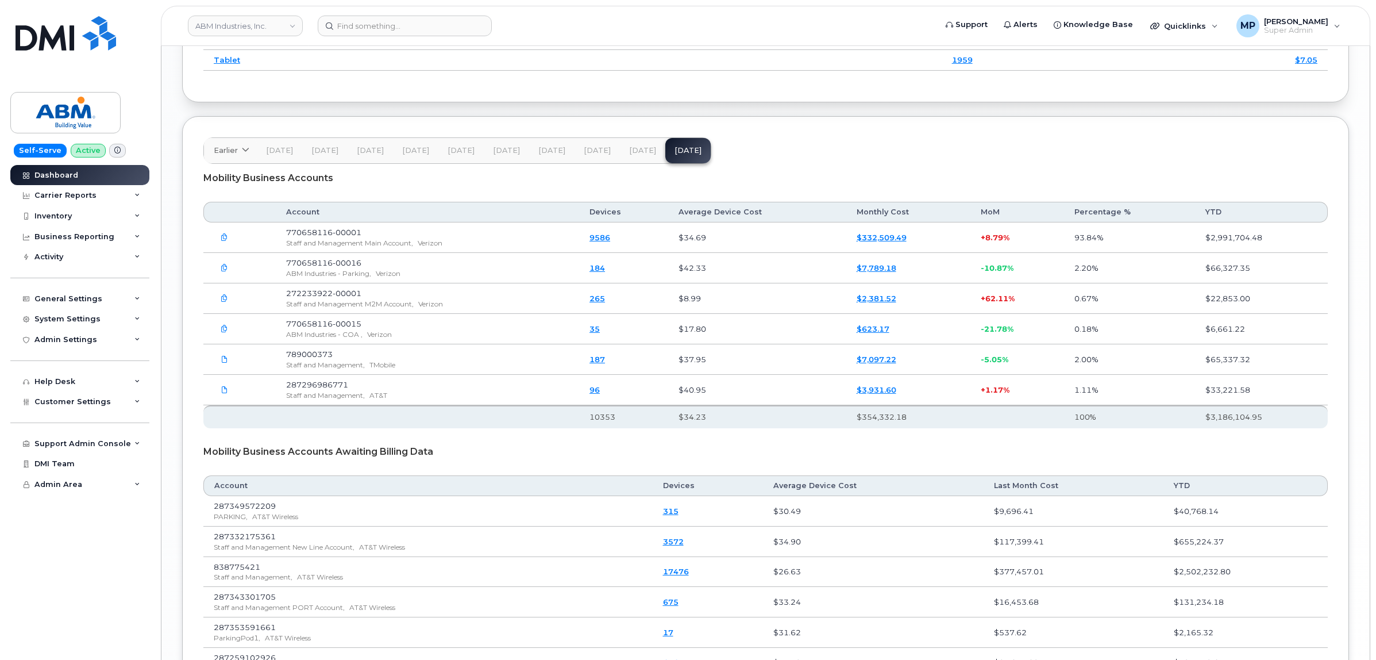
scroll to position [1656, 0]
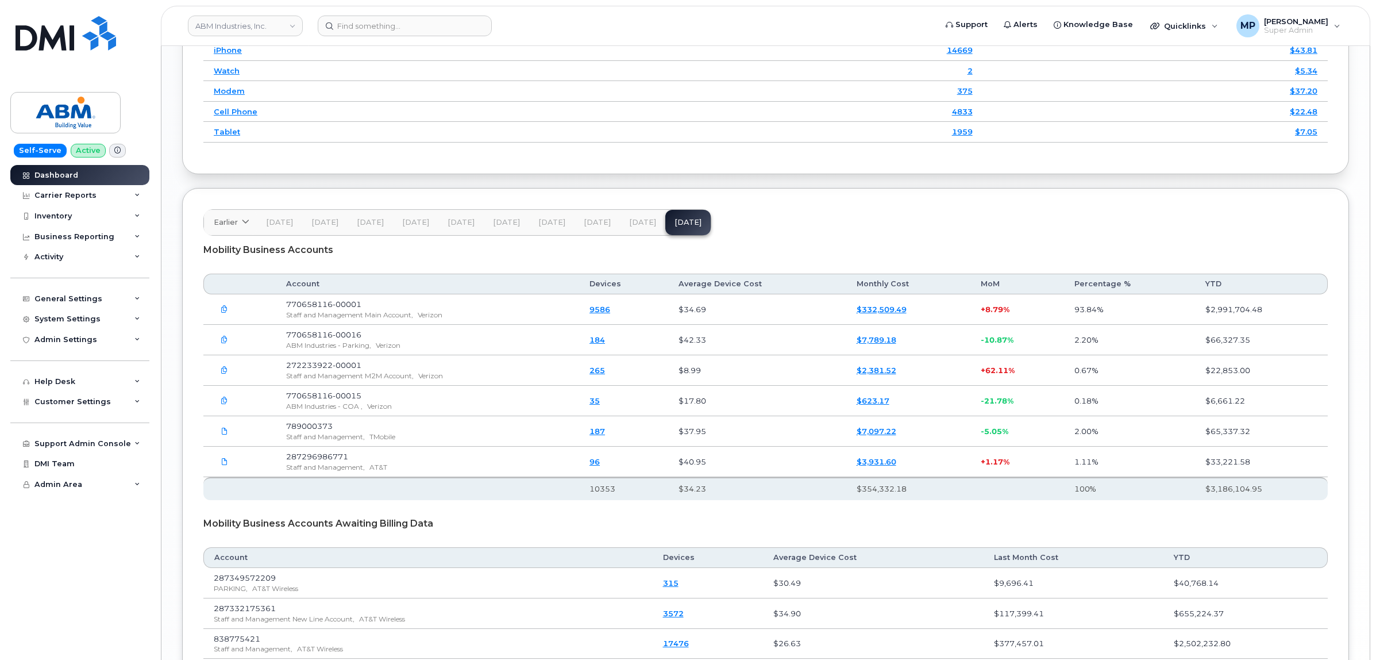
click at [631, 218] on span "Jul 25" at bounding box center [642, 222] width 27 height 9
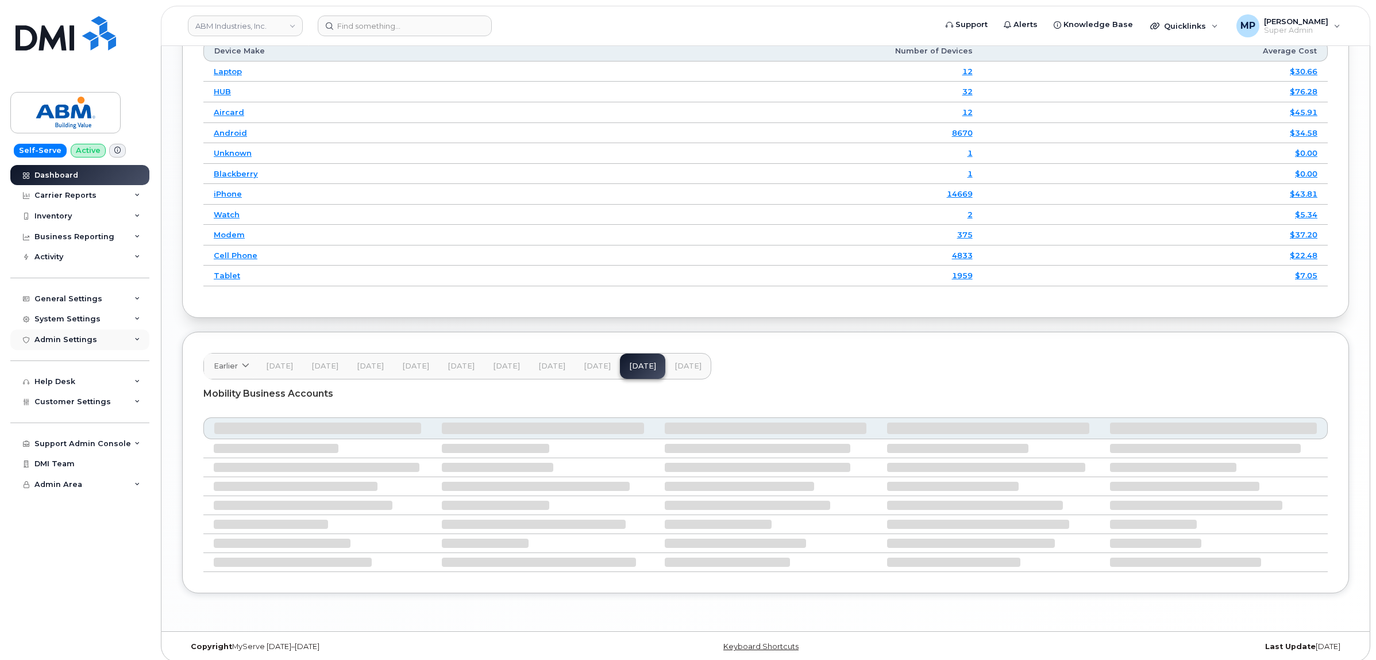
scroll to position [1463, 0]
